Goal: Navigation & Orientation: Find specific page/section

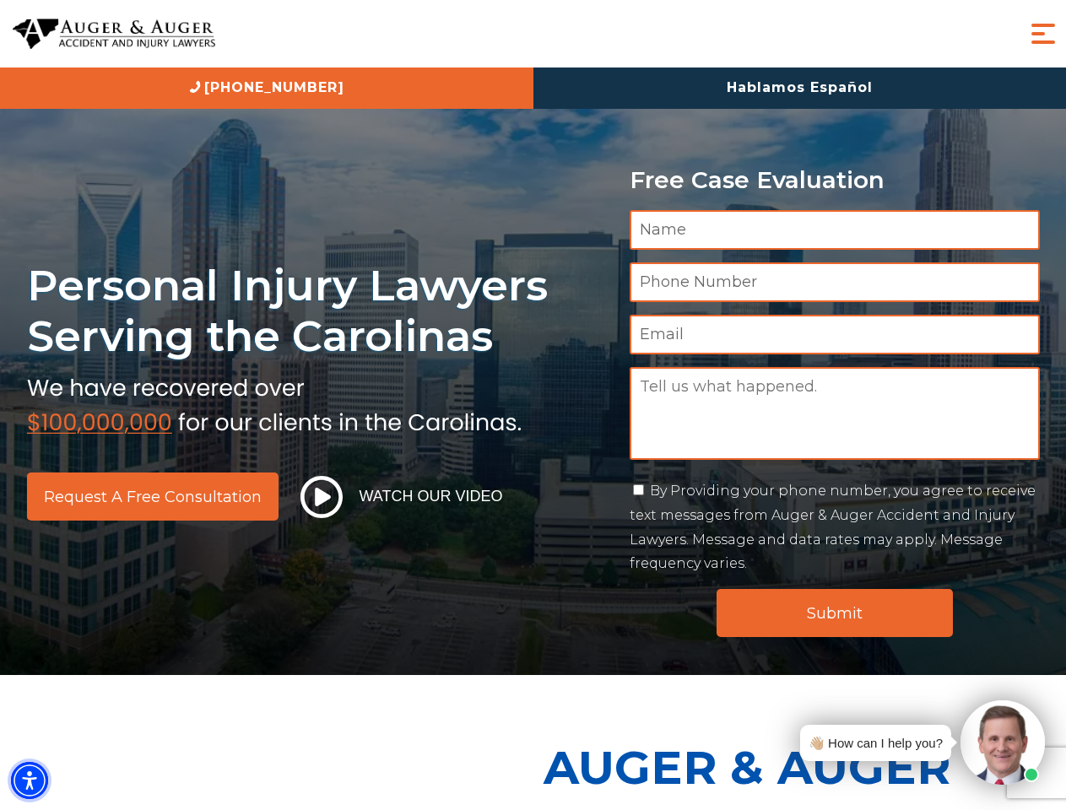
click at [30, 780] on img "Accessibility Menu" at bounding box center [29, 780] width 37 height 37
